Goal: Information Seeking & Learning: Find specific fact

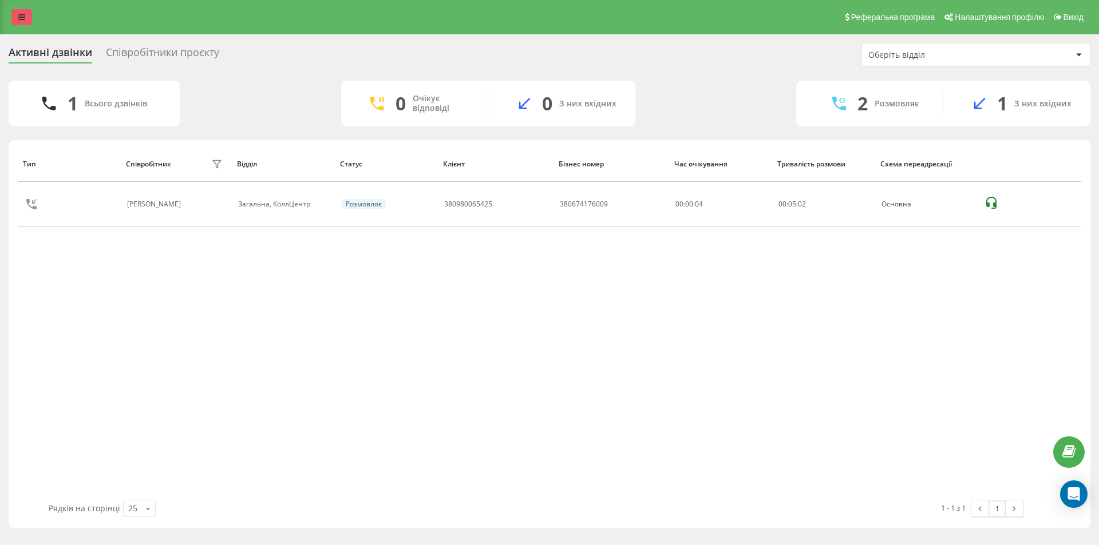
click at [19, 13] on icon at bounding box center [21, 17] width 7 height 8
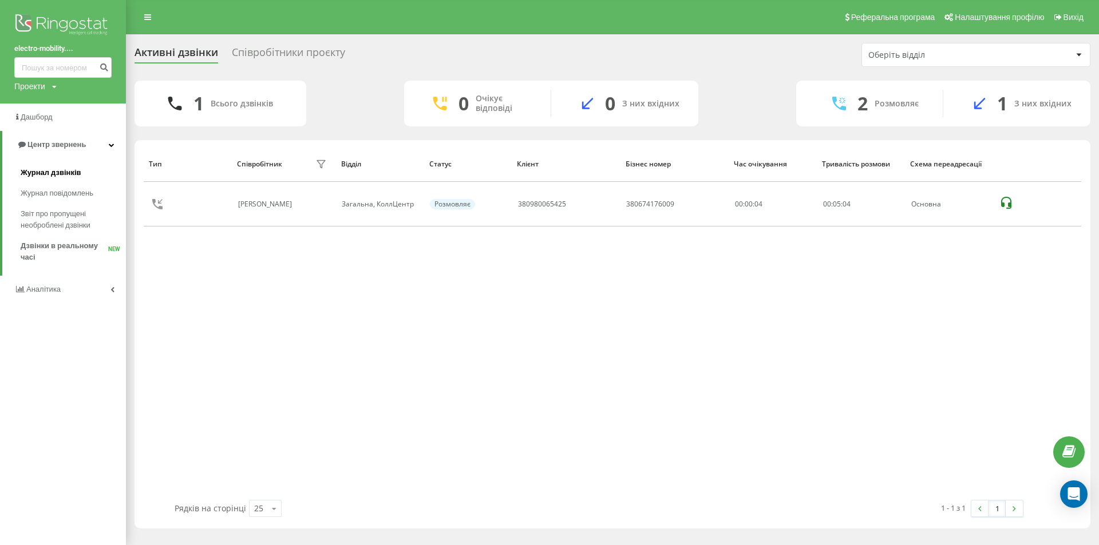
click at [45, 173] on span "Журнал дзвінків" at bounding box center [51, 172] width 61 height 11
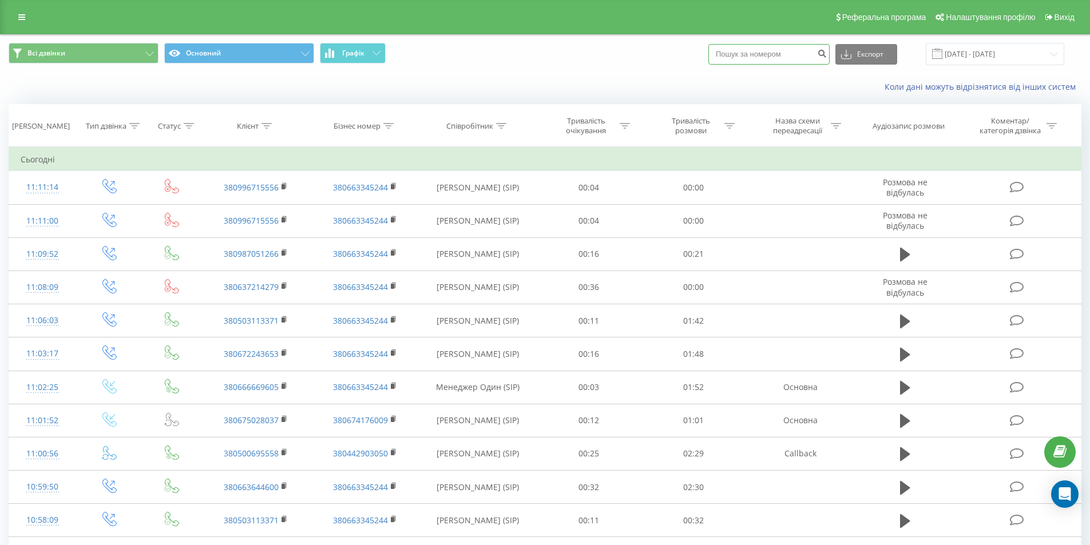
click at [768, 54] on input at bounding box center [768, 54] width 121 height 21
paste input "380688961745"
type input "380688961745"
click at [830, 58] on button "submit" at bounding box center [821, 54] width 15 height 21
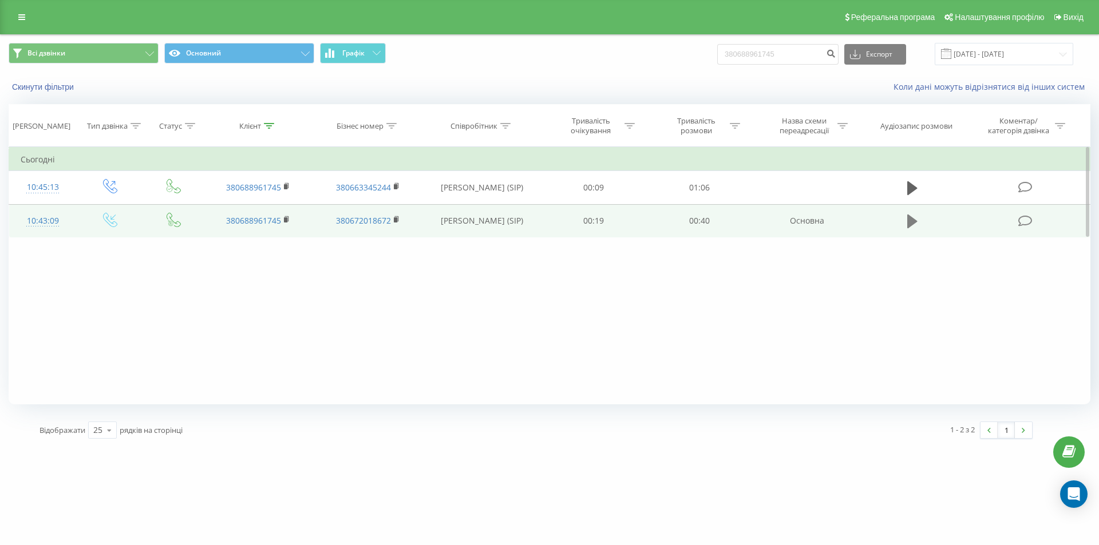
click at [905, 221] on button at bounding box center [911, 221] width 17 height 17
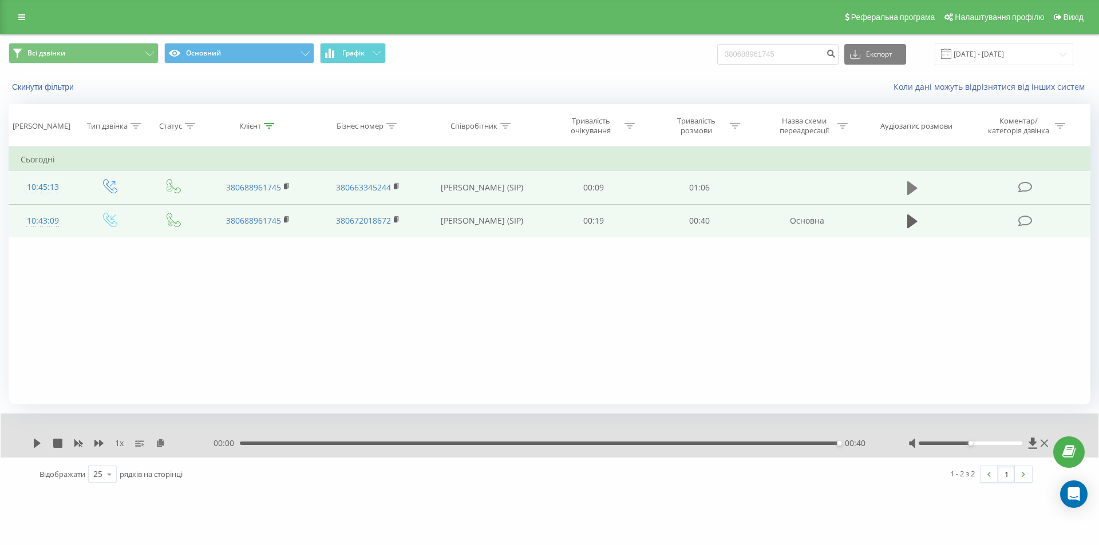
click at [917, 188] on icon at bounding box center [912, 188] width 10 height 14
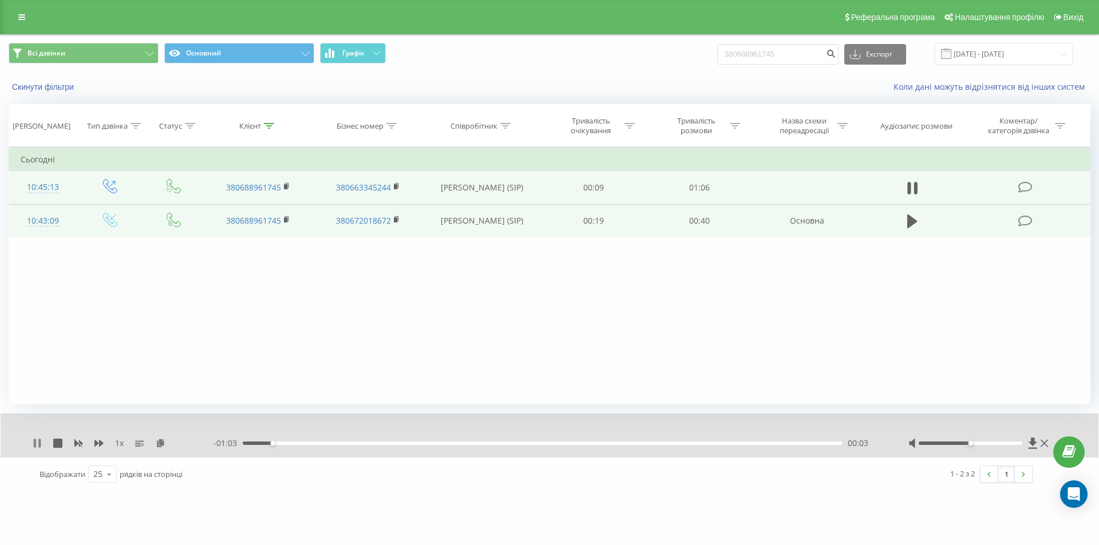
click at [36, 443] on icon at bounding box center [35, 443] width 2 height 9
click at [18, 23] on link at bounding box center [21, 17] width 21 height 16
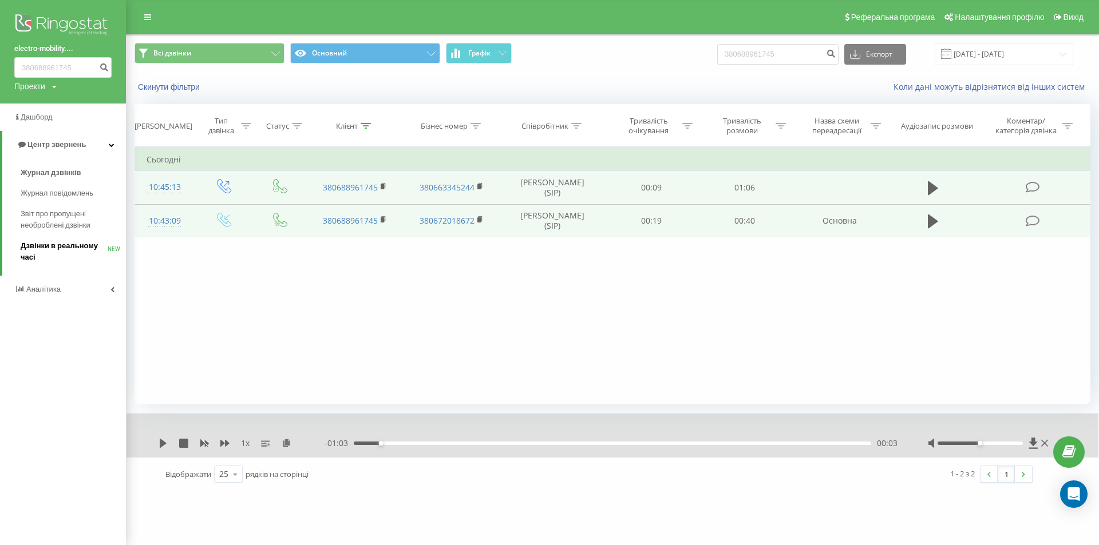
click at [51, 249] on span "Дзвінки в реальному часі" at bounding box center [64, 251] width 87 height 23
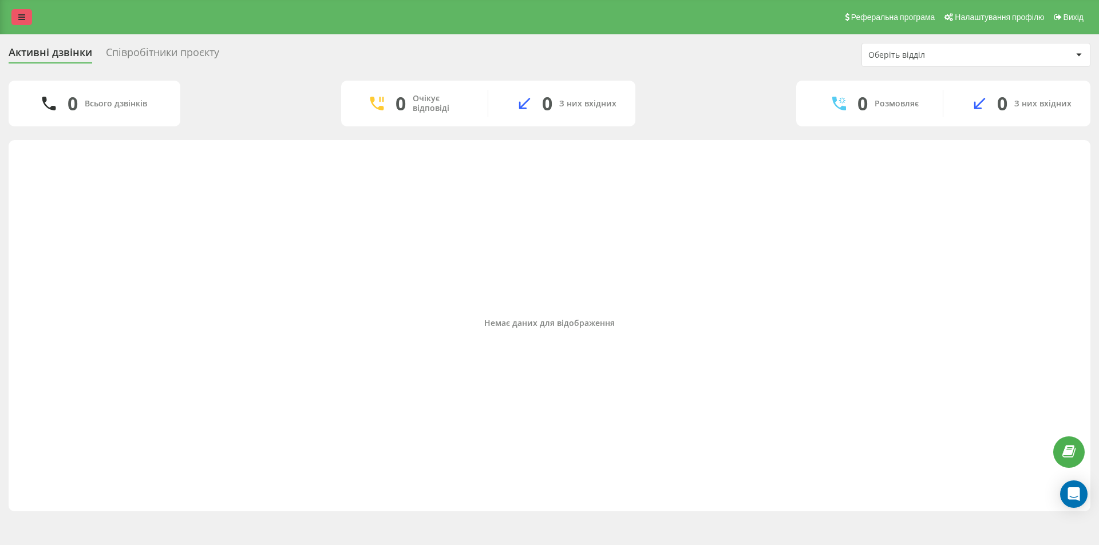
click at [20, 16] on icon at bounding box center [21, 17] width 7 height 8
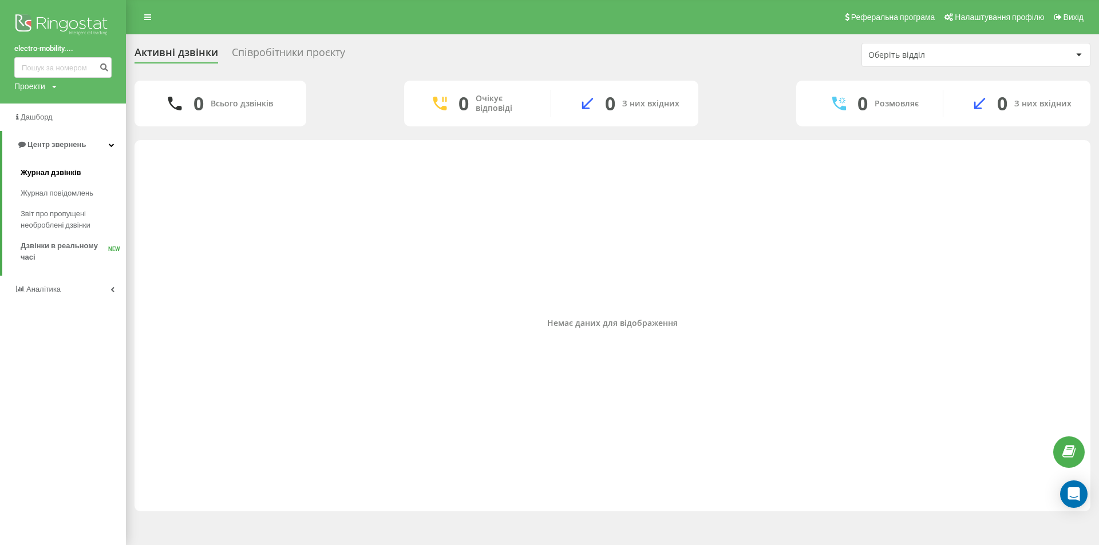
click at [41, 174] on span "Журнал дзвінків" at bounding box center [51, 172] width 61 height 11
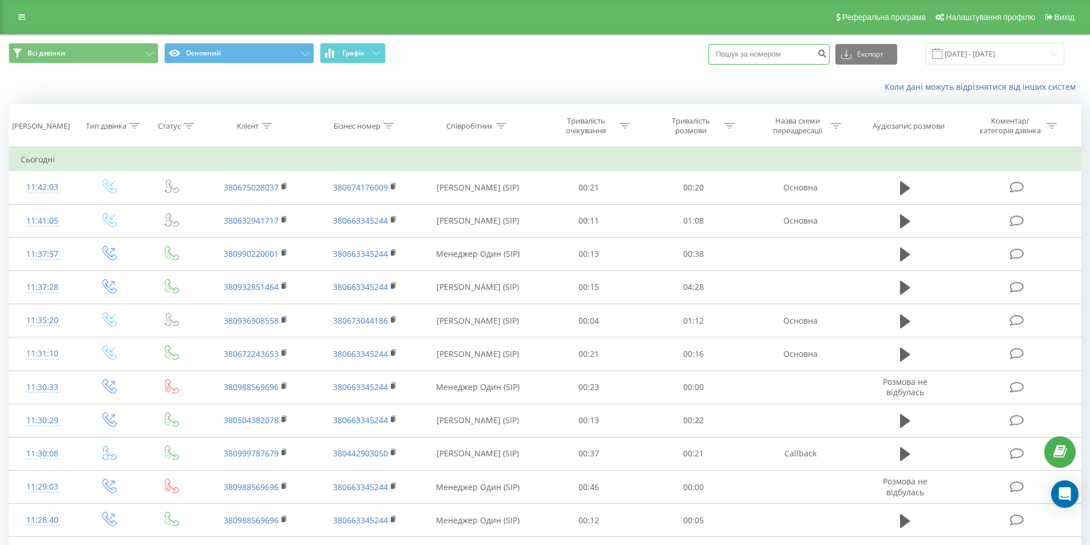
click at [776, 55] on input at bounding box center [768, 54] width 121 height 21
paste input "380956809995"
type input "380956809995"
click at [827, 55] on icon "submit" at bounding box center [822, 52] width 10 height 7
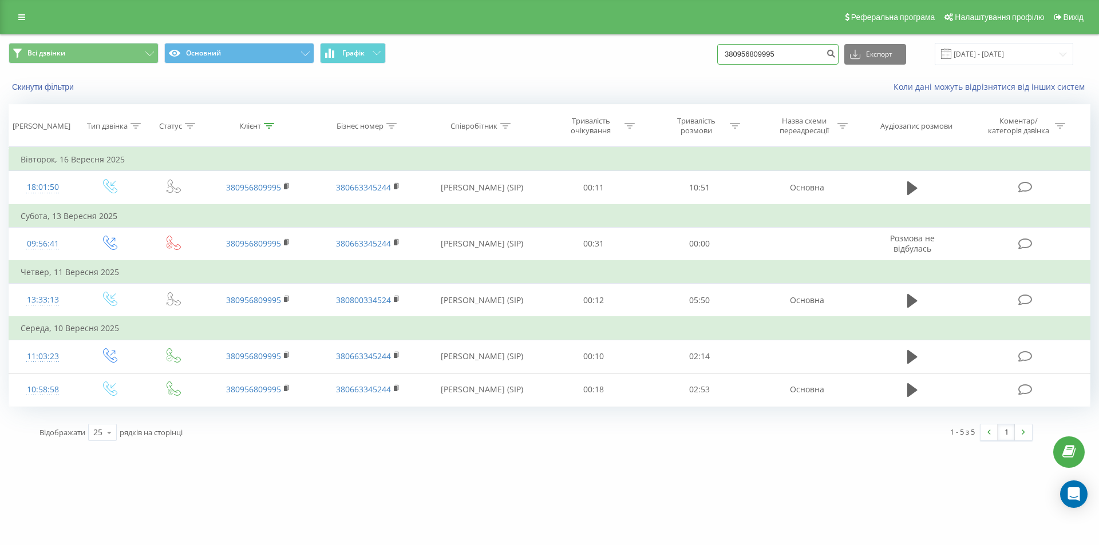
drag, startPoint x: 807, startPoint y: 57, endPoint x: 669, endPoint y: 52, distance: 138.0
click at [669, 52] on div "Всі дзвінки Основний Графік 380956809995 Експорт .csv .xls .xlsx 22.06.2025 - 2…" at bounding box center [549, 54] width 1081 height 22
paste input "66666960"
type input "380666669605"
click at [835, 51] on icon "submit" at bounding box center [831, 52] width 10 height 7
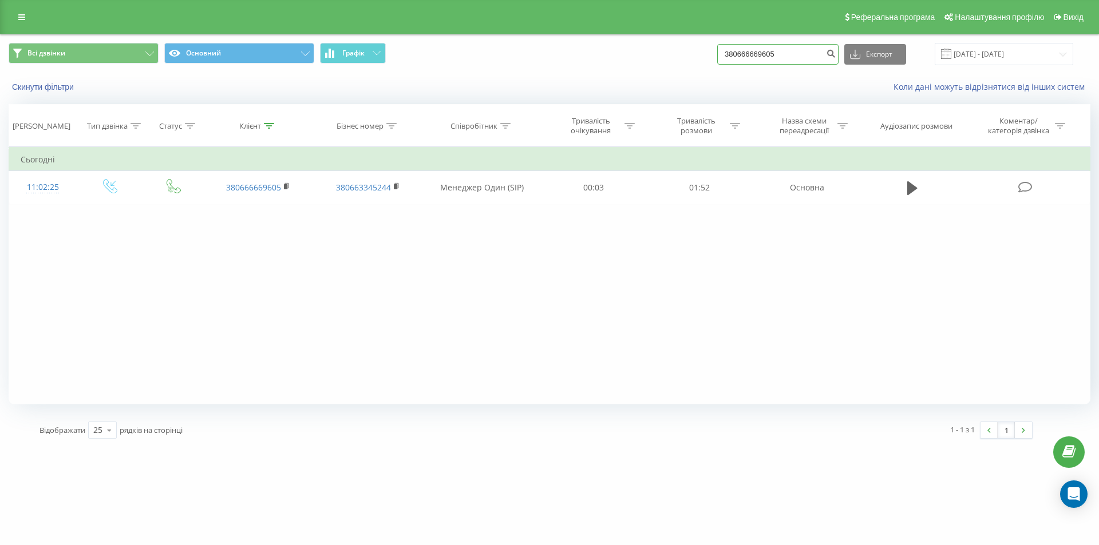
drag, startPoint x: 798, startPoint y: 55, endPoint x: 610, endPoint y: 50, distance: 187.8
click at [610, 50] on div "Всі дзвінки Основний Графік 380666669605 Експорт .csv .xls .xlsx [DATE] - [DATE]" at bounding box center [549, 54] width 1081 height 22
paste input "72243653"
type input "380672243653"
click at [835, 54] on icon "submit" at bounding box center [831, 52] width 10 height 7
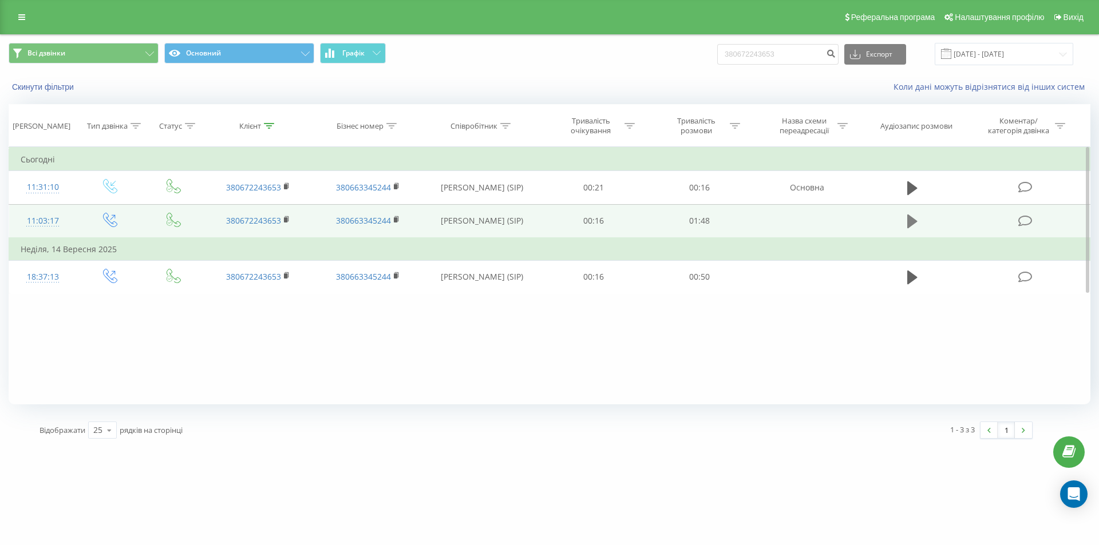
click at [909, 221] on icon at bounding box center [912, 222] width 10 height 14
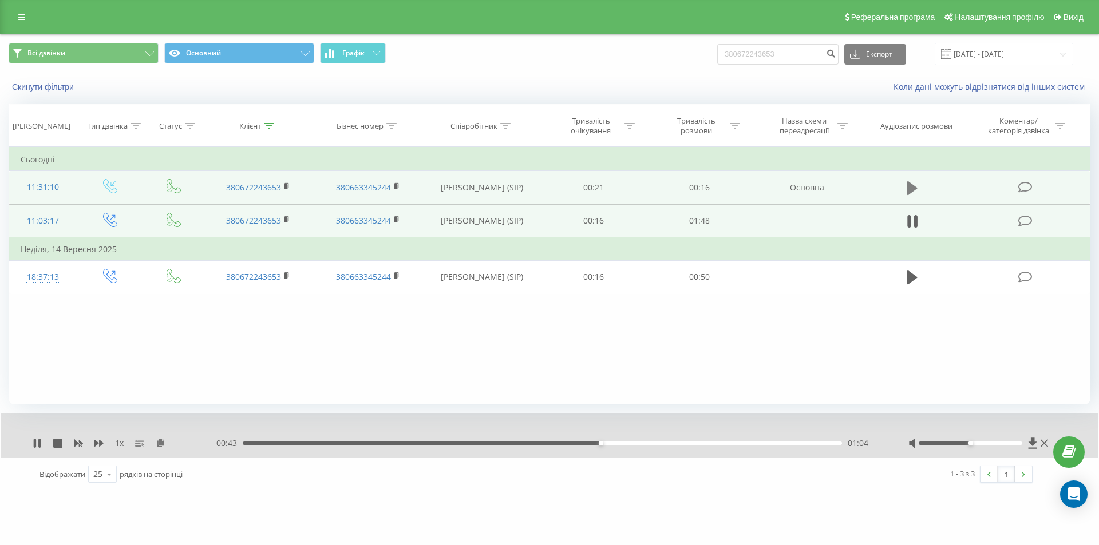
click at [909, 186] on icon at bounding box center [912, 188] width 10 height 14
drag, startPoint x: 798, startPoint y: 58, endPoint x: 661, endPoint y: 55, distance: 136.2
click at [661, 55] on div "Всі дзвінки Основний Графік 380672243653 Експорт .csv .xls .xlsx 22.06.2025 - 2…" at bounding box center [549, 54] width 1081 height 22
paste input "3560292"
type input "380673560292"
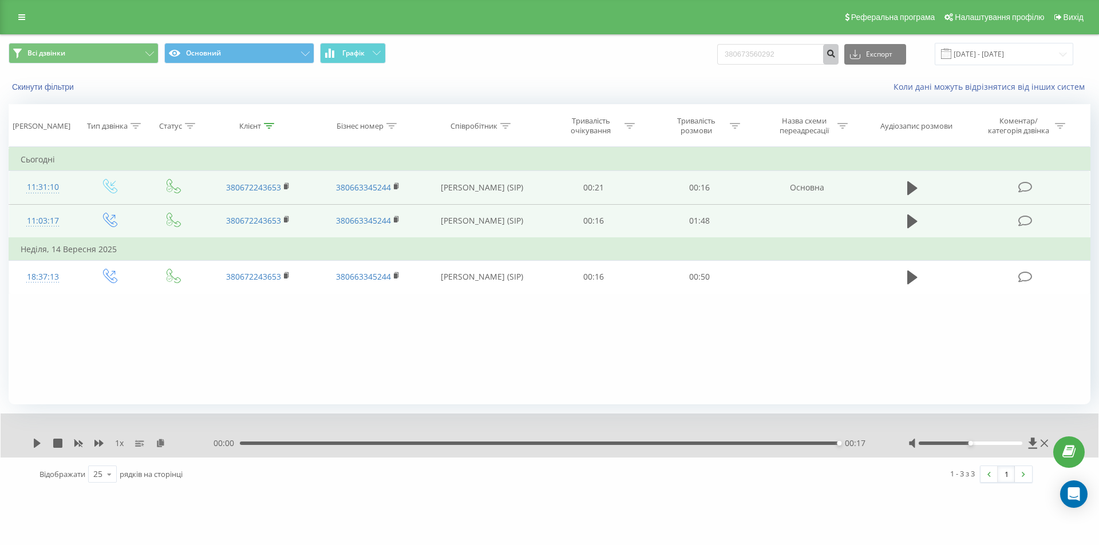
click at [835, 54] on icon "submit" at bounding box center [831, 52] width 10 height 7
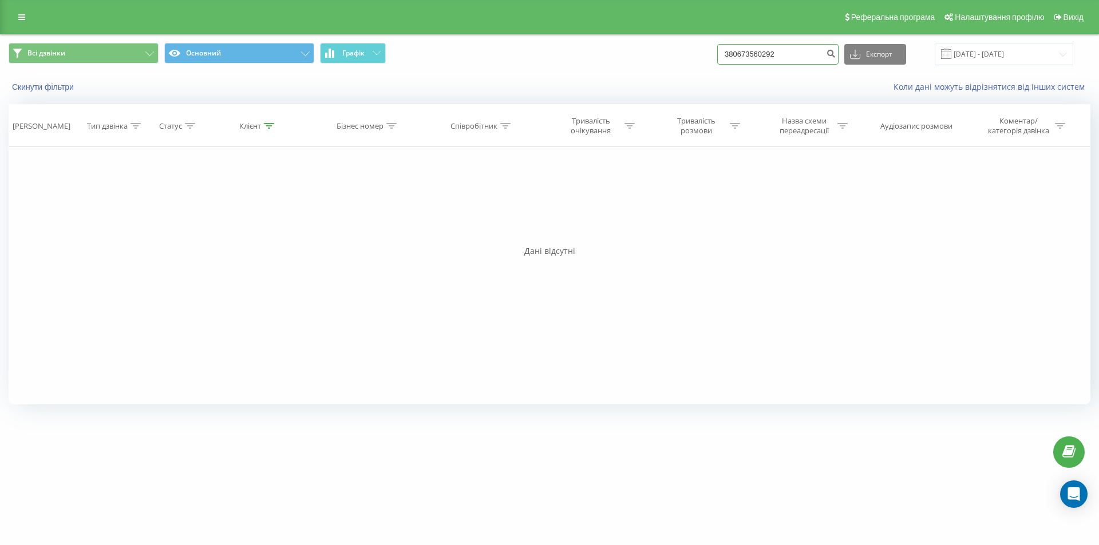
drag, startPoint x: 795, startPoint y: 57, endPoint x: 644, endPoint y: 55, distance: 151.6
click at [644, 55] on div "Всі дзвінки Основний Графік 380673560292 Експорт .csv .xls .xlsx 22.06.2025 - 2…" at bounding box center [549, 54] width 1081 height 22
paste input "999787679"
type input "380999787679"
click at [835, 53] on icon "submit" at bounding box center [831, 52] width 10 height 7
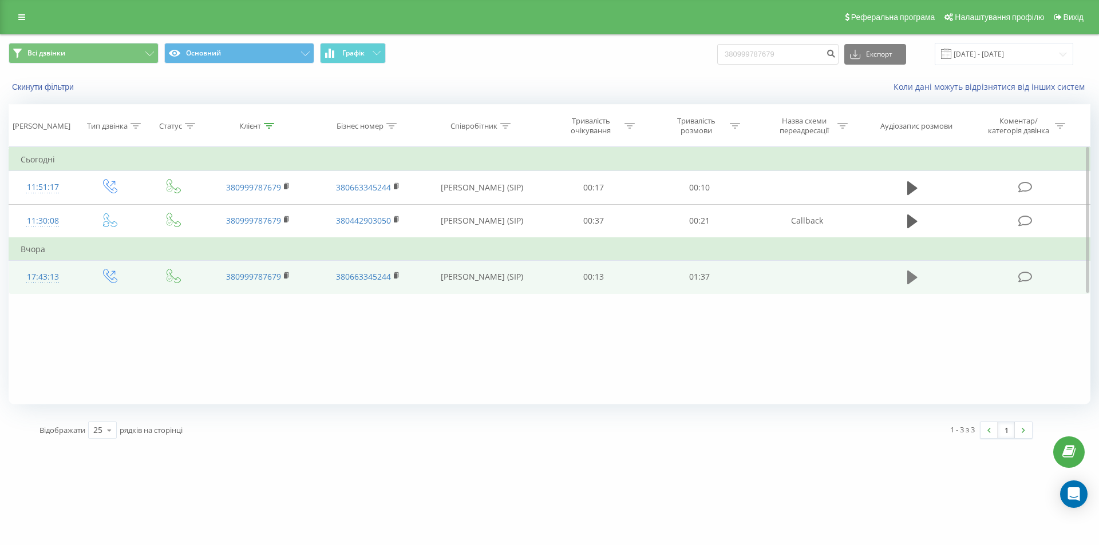
click at [913, 284] on icon at bounding box center [912, 277] width 10 height 16
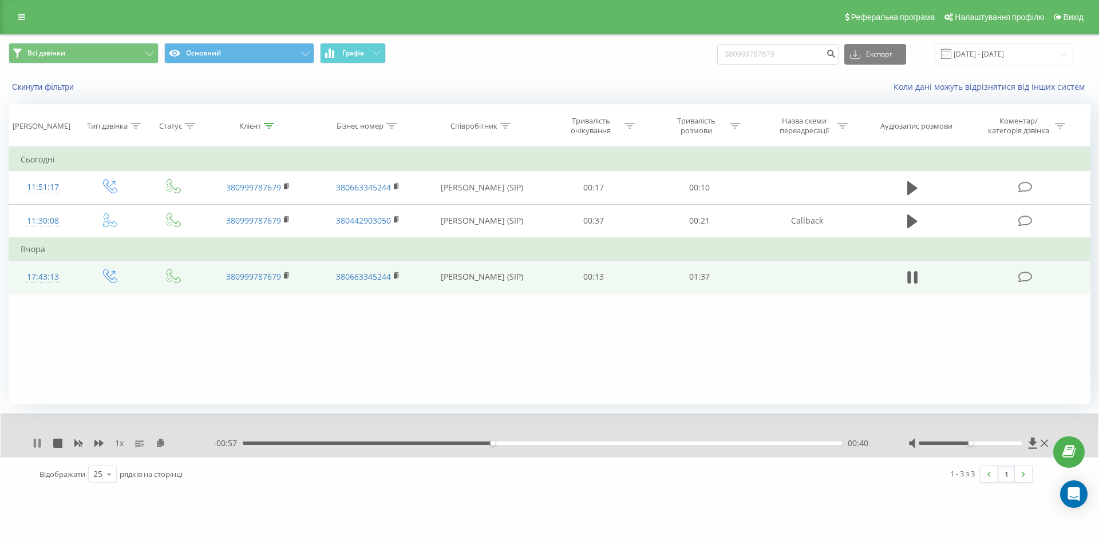
click at [38, 442] on icon at bounding box center [37, 443] width 9 height 9
drag, startPoint x: 816, startPoint y: 57, endPoint x: 613, endPoint y: 55, distance: 203.7
click at [613, 55] on div "Всі дзвінки Основний Графік 380999787679 Експорт .csv .xls .xlsx 22.06.2025 - 2…" at bounding box center [549, 54] width 1081 height 22
paste input "78022066"
type input "380978022066"
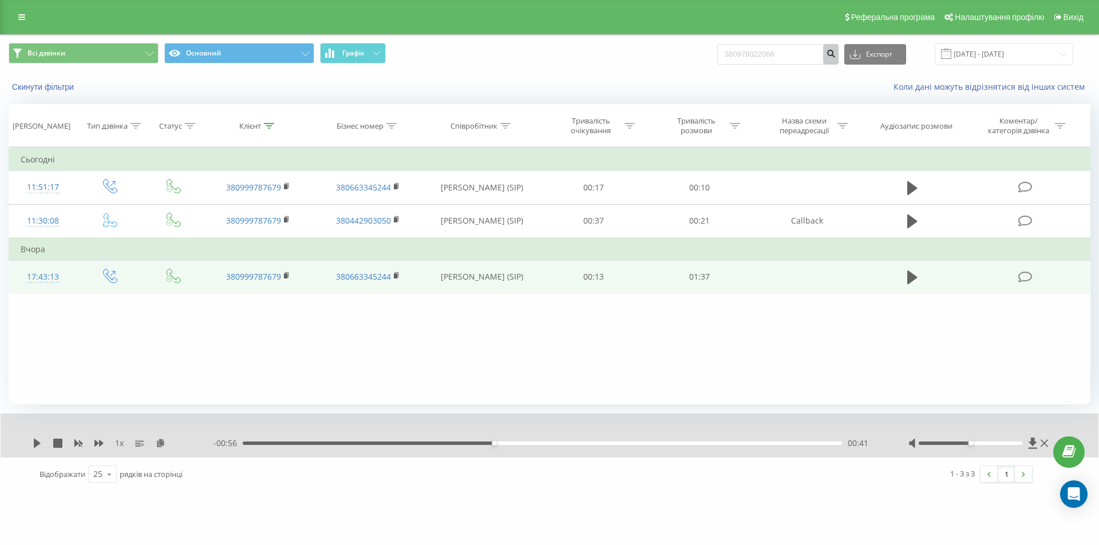
click at [835, 53] on icon "submit" at bounding box center [831, 52] width 10 height 7
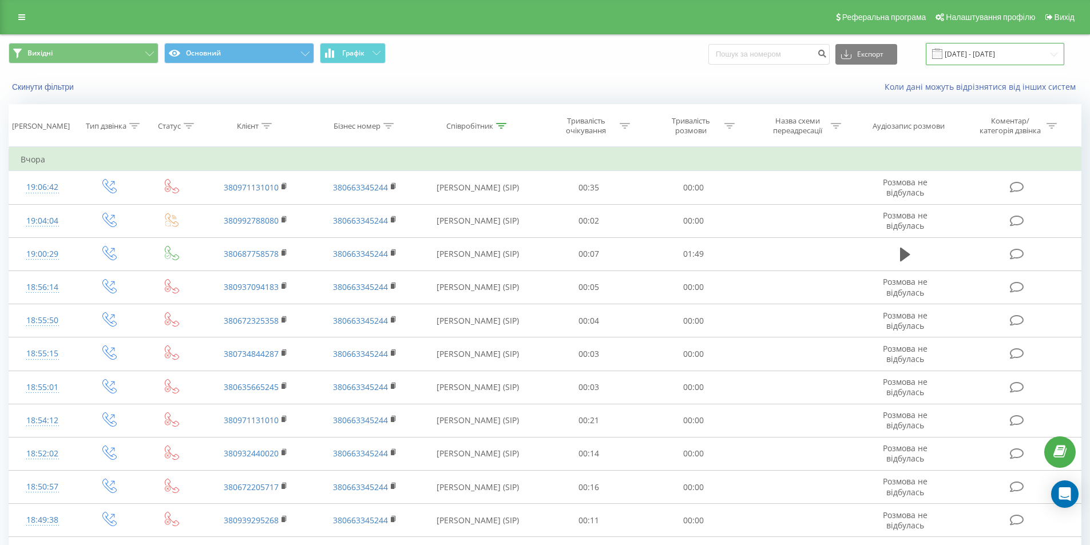
click at [1014, 51] on input "21.09.2025 - 21.09.2025" at bounding box center [995, 54] width 138 height 22
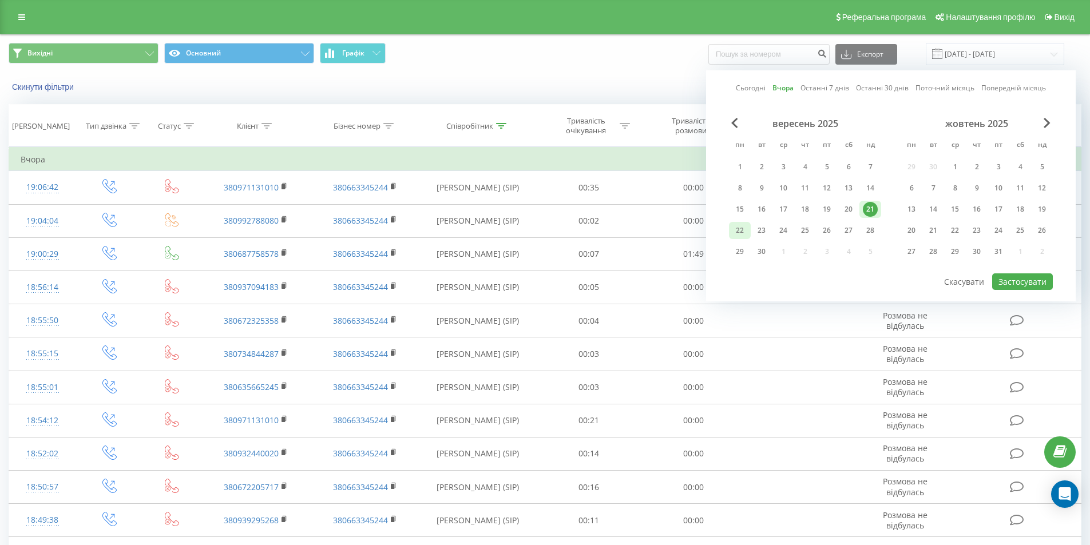
click at [742, 230] on div "22" at bounding box center [739, 230] width 15 height 15
click at [1011, 275] on button "Застосувати" at bounding box center [1022, 281] width 61 height 17
type input "22.09.2025 - 22.09.2025"
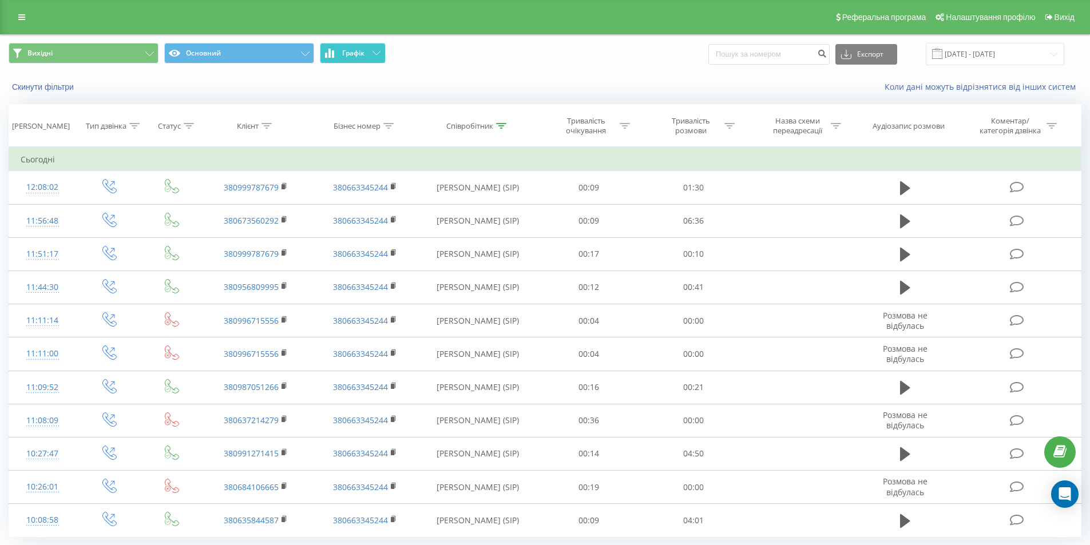
click at [375, 52] on icon at bounding box center [376, 53] width 8 height 4
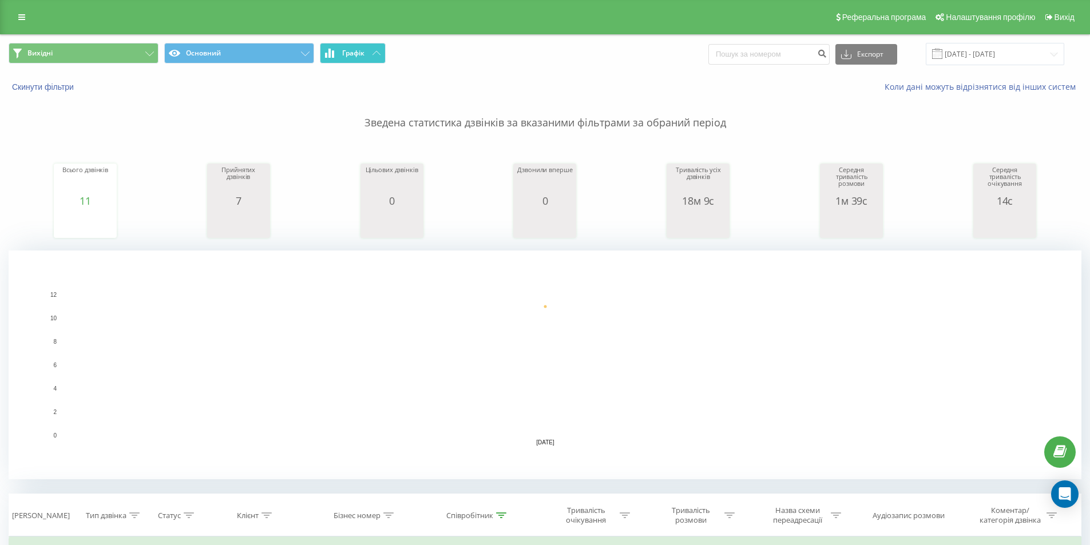
click at [375, 52] on icon at bounding box center [376, 53] width 8 height 4
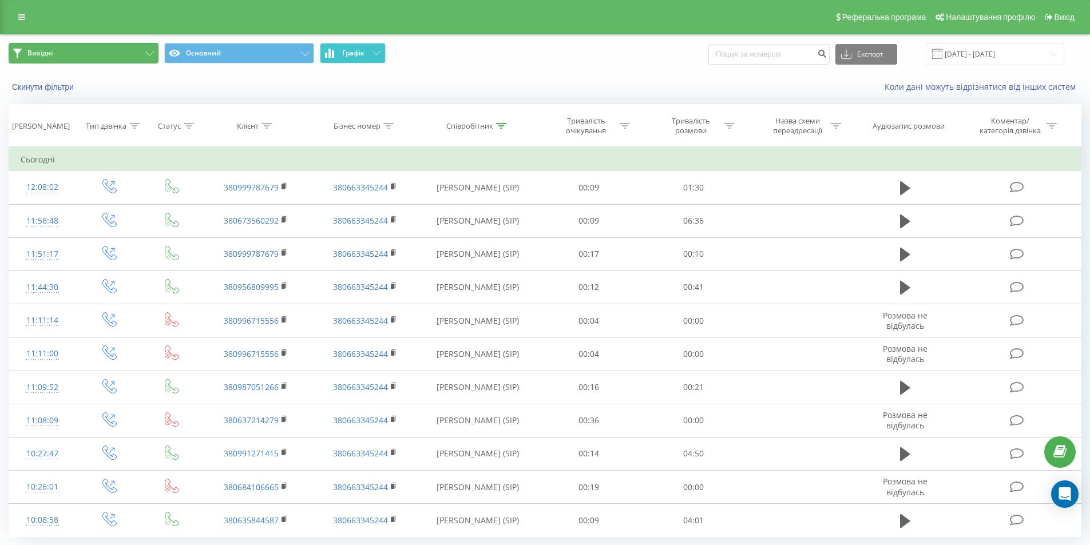
click at [158, 54] on button "Вихідні" at bounding box center [84, 53] width 150 height 21
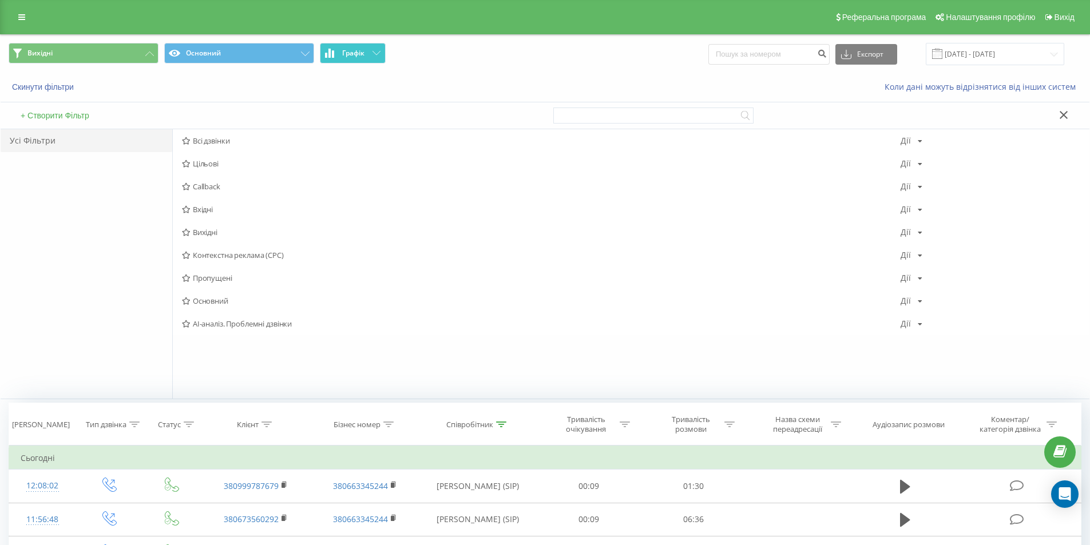
click at [211, 212] on span "Вхідні" at bounding box center [541, 209] width 719 height 8
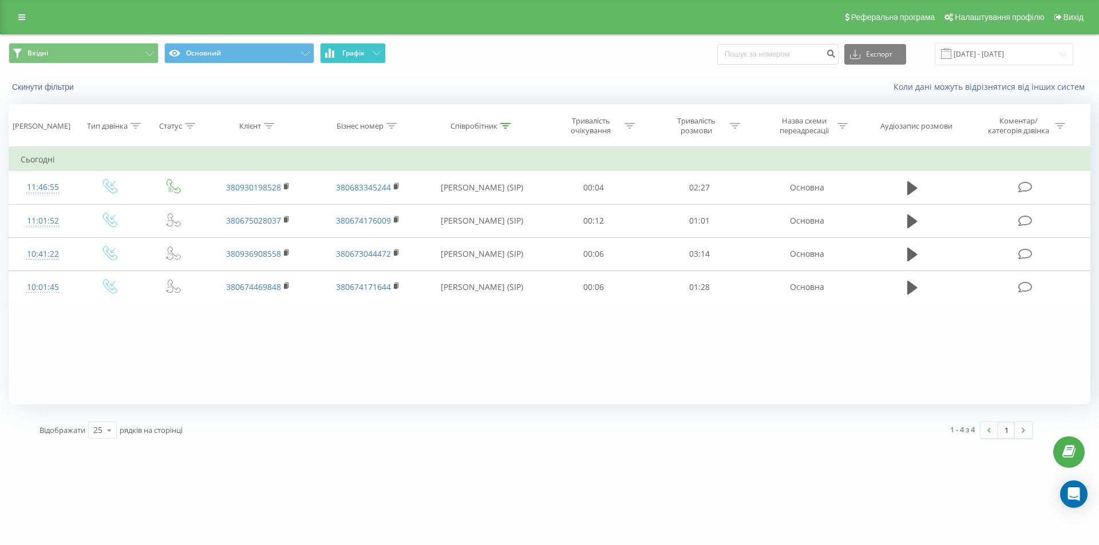
click at [355, 57] on span "Графік" at bounding box center [353, 53] width 22 height 8
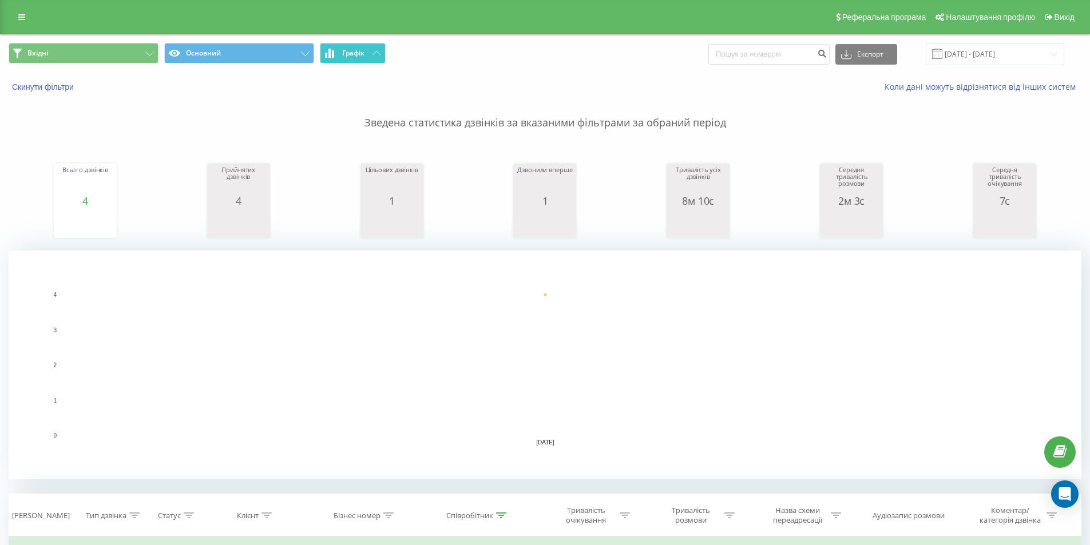
click at [355, 57] on span "Графік" at bounding box center [353, 53] width 22 height 8
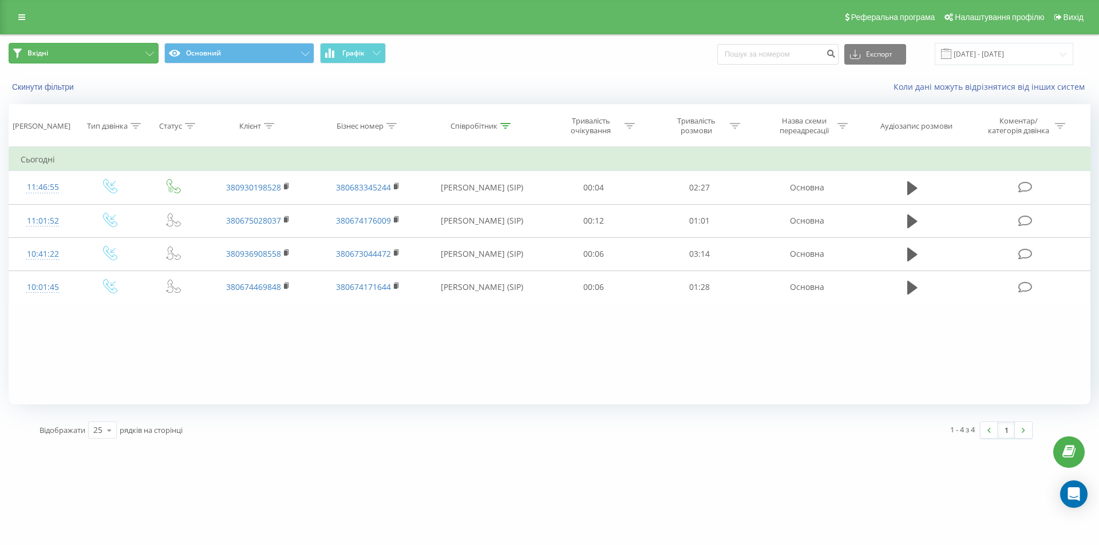
click at [140, 58] on button "Вхідні" at bounding box center [84, 53] width 150 height 21
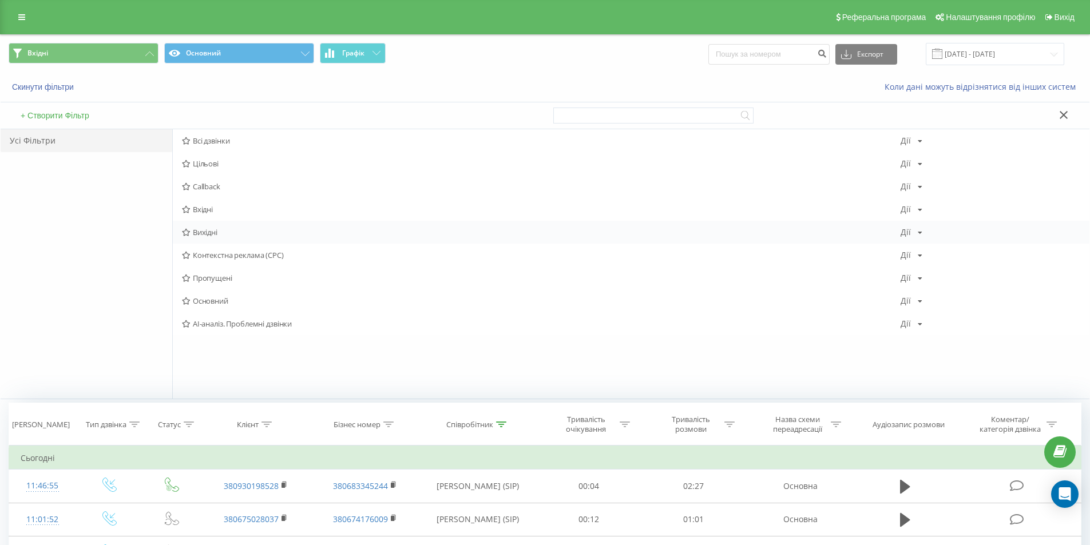
click at [222, 233] on span "Вихідні" at bounding box center [541, 232] width 719 height 8
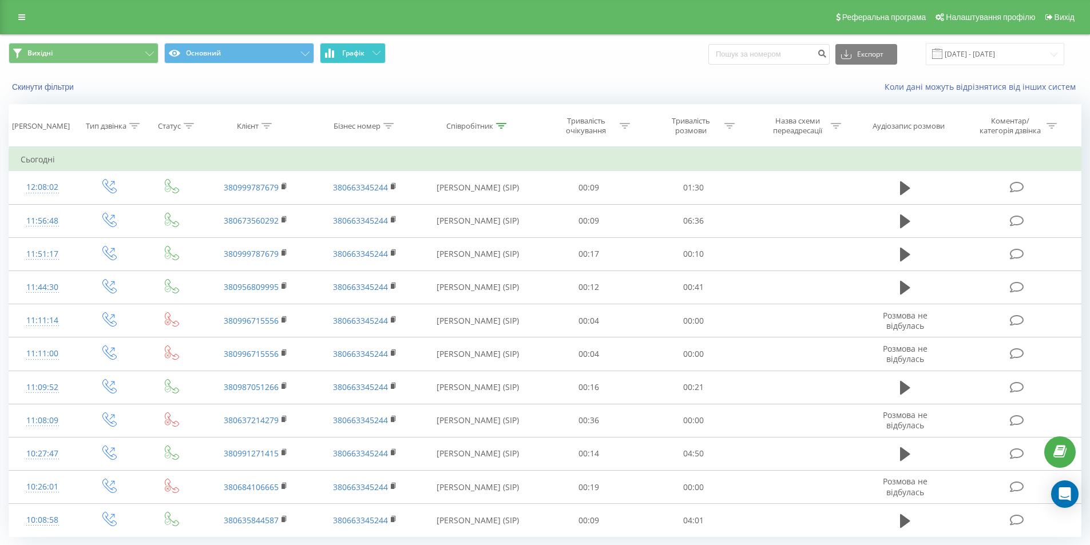
click at [368, 46] on button "Графік" at bounding box center [353, 53] width 66 height 21
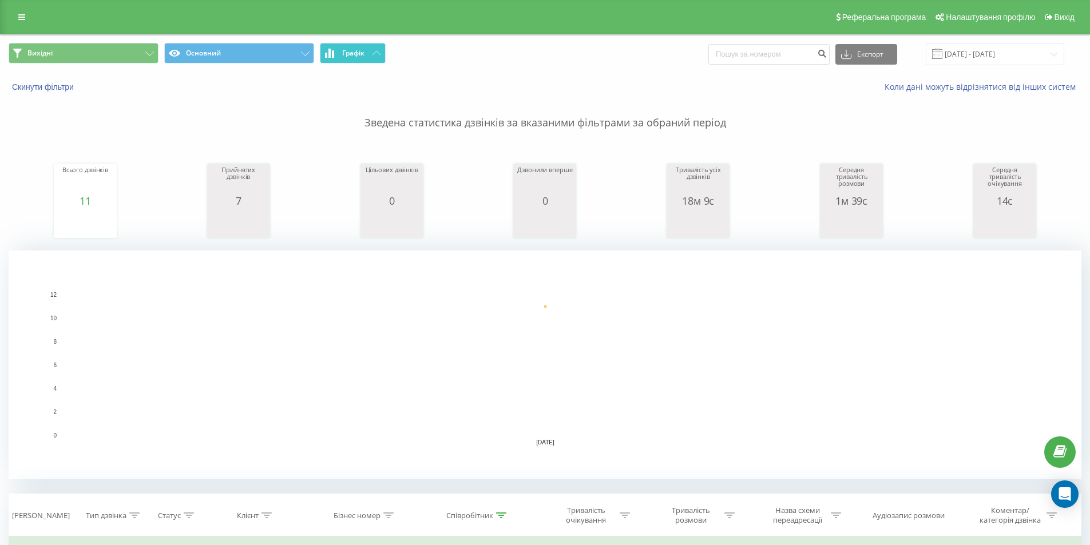
click at [368, 46] on button "Графік" at bounding box center [353, 53] width 66 height 21
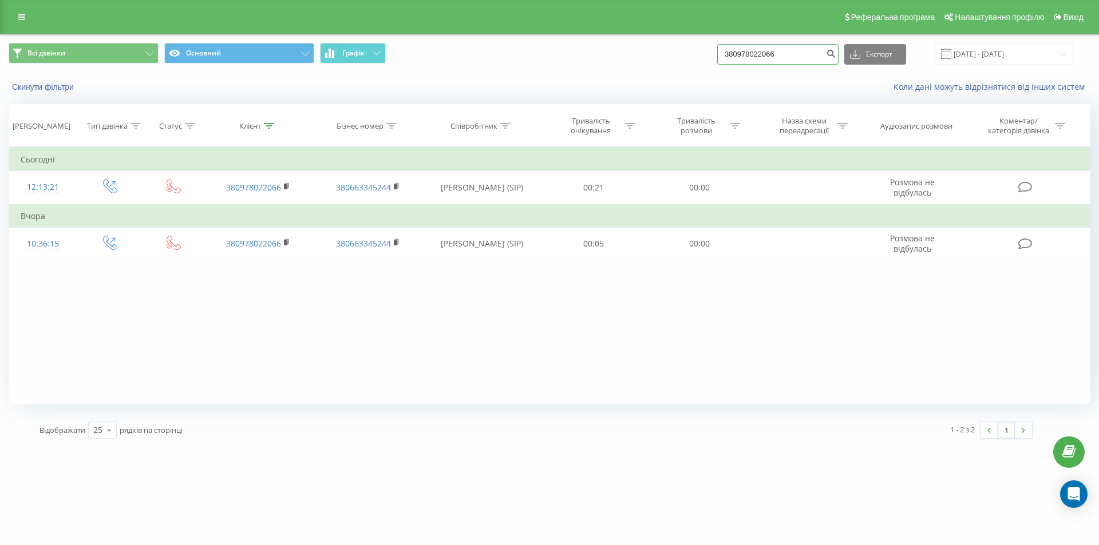
drag, startPoint x: 799, startPoint y: 58, endPoint x: 645, endPoint y: 58, distance: 153.3
click at [645, 58] on div "Всі дзвінки Основний Графік 380978022066 Експорт .csv .xls .xlsx [DATE] - [DATE]" at bounding box center [549, 54] width 1081 height 22
paste input "677047640"
type input "380677047640"
click at [838, 60] on button "submit" at bounding box center [830, 54] width 15 height 21
